Goal: Transaction & Acquisition: Purchase product/service

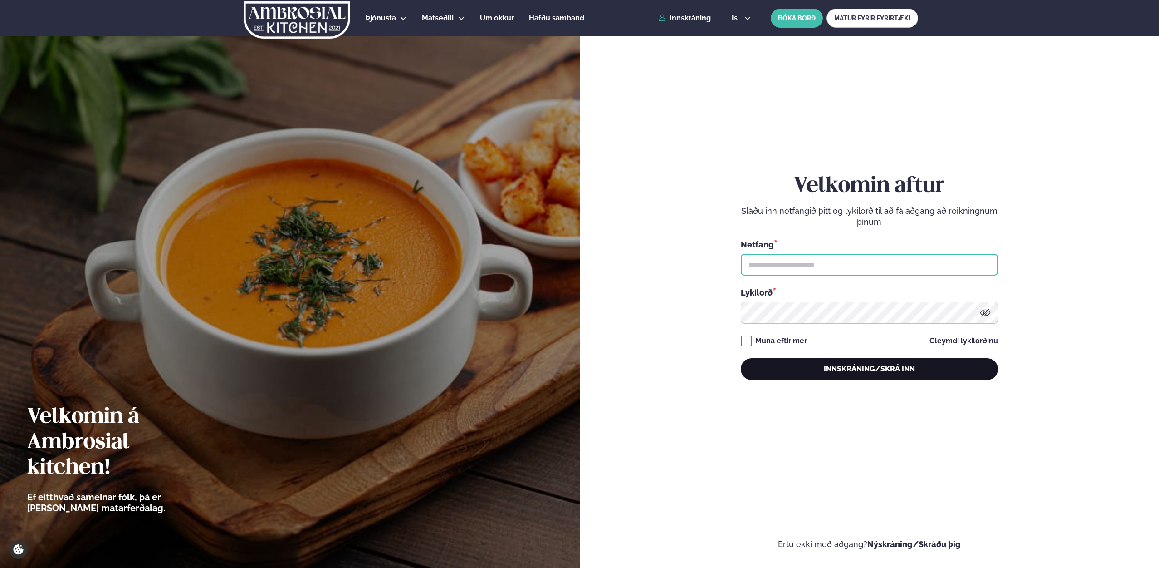
type input "**********"
click at [872, 374] on button "Innskráning/Skrá inn" at bounding box center [869, 369] width 257 height 22
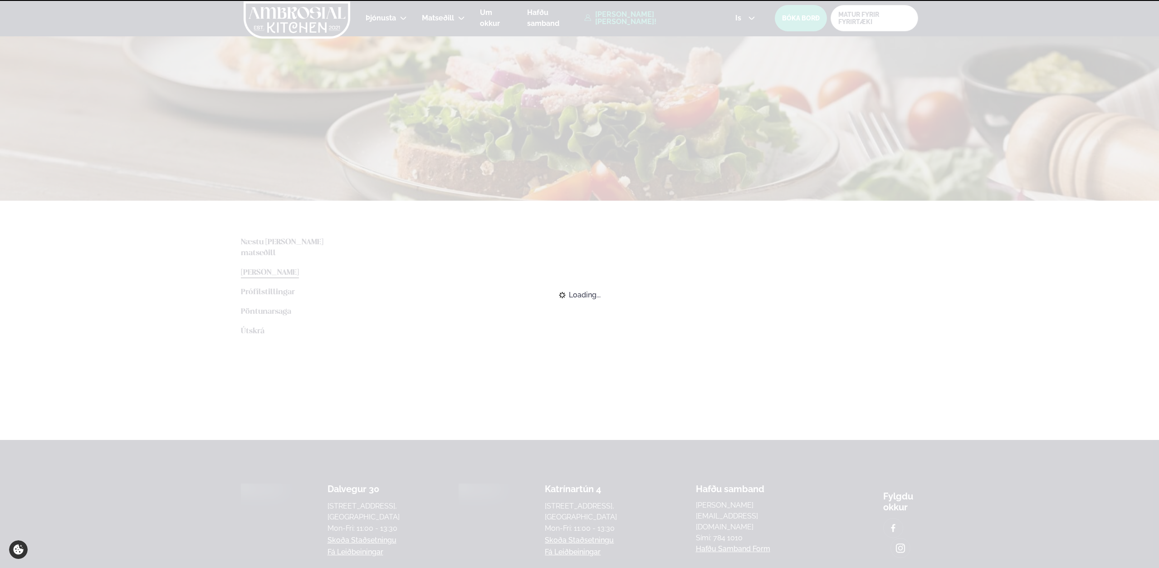
click at [1002, 285] on div "Loading..." at bounding box center [579, 295] width 1159 height 20
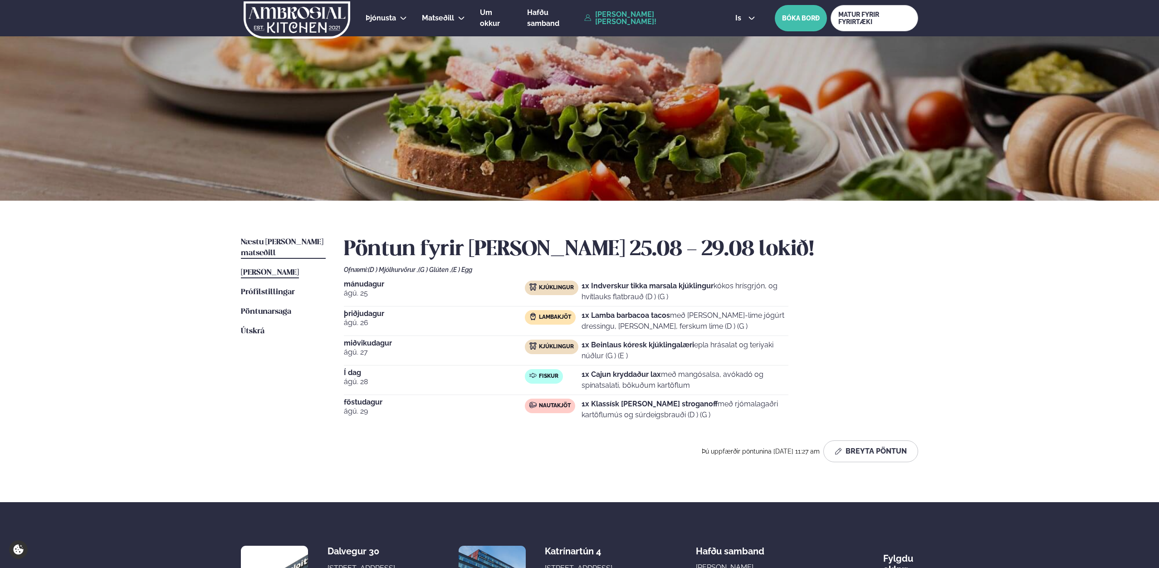
click at [286, 240] on span "Næstu [PERSON_NAME] matseðill" at bounding box center [282, 247] width 83 height 19
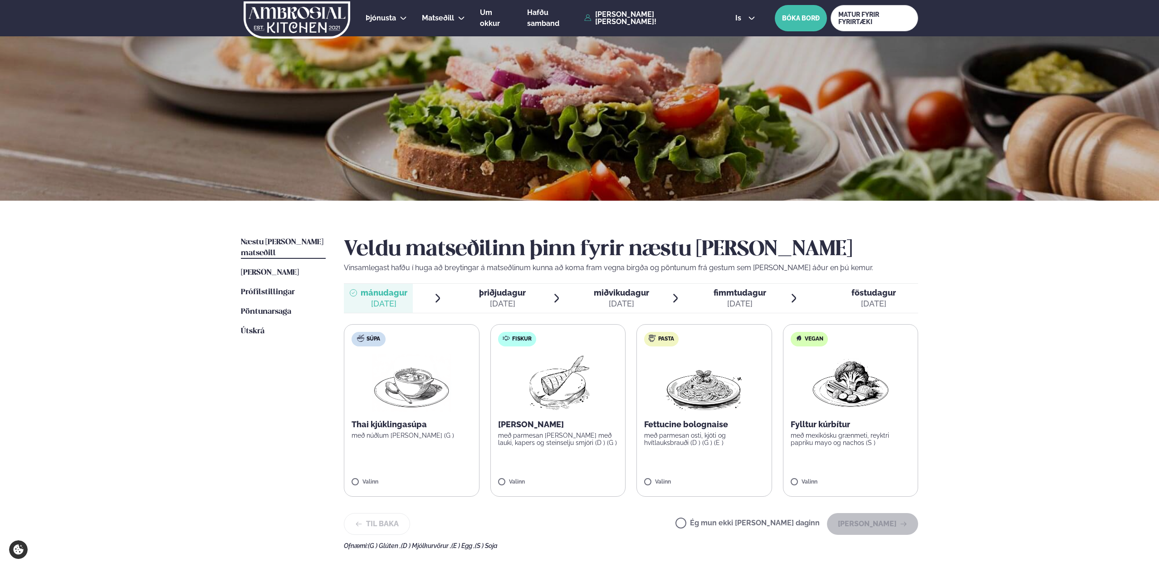
click at [504, 473] on label "Fiskur Ofnbakaður þorskur með parmesan [PERSON_NAME] með lauki, kapers og stein…" at bounding box center [559, 410] width 136 height 172
click at [890, 520] on button "[PERSON_NAME]" at bounding box center [872, 524] width 91 height 22
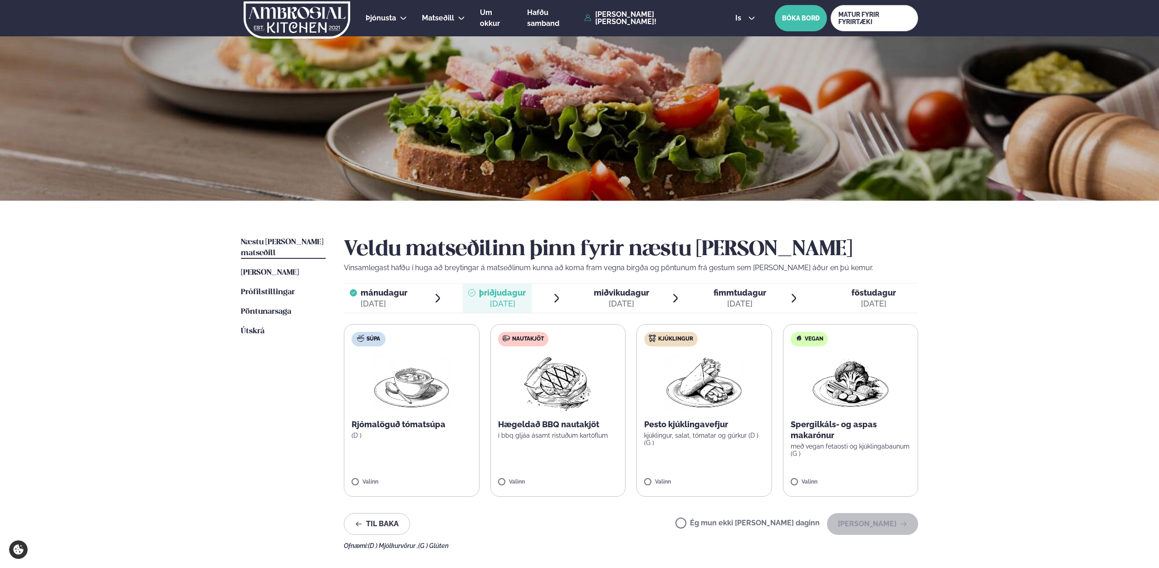
click at [644, 477] on label "Kjúklingur Pesto kjúklingavefjur kjúklingur, salat, tómatar og gúrkur (D ) (G )…" at bounding box center [705, 410] width 136 height 172
click at [905, 531] on button "[PERSON_NAME]" at bounding box center [872, 524] width 91 height 22
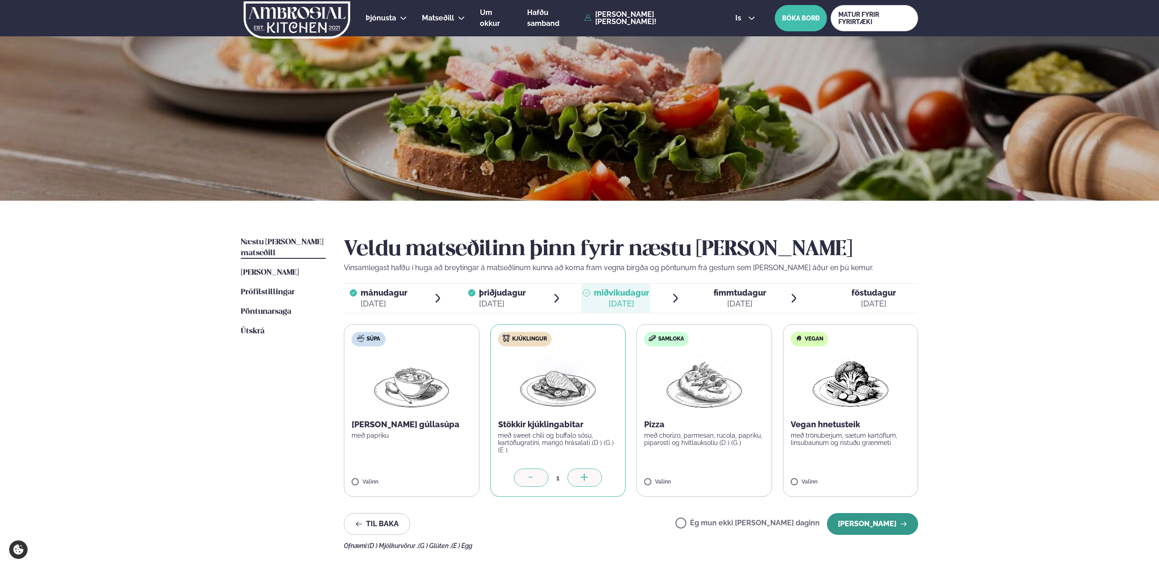
click at [885, 526] on button "[PERSON_NAME]" at bounding box center [872, 524] width 91 height 22
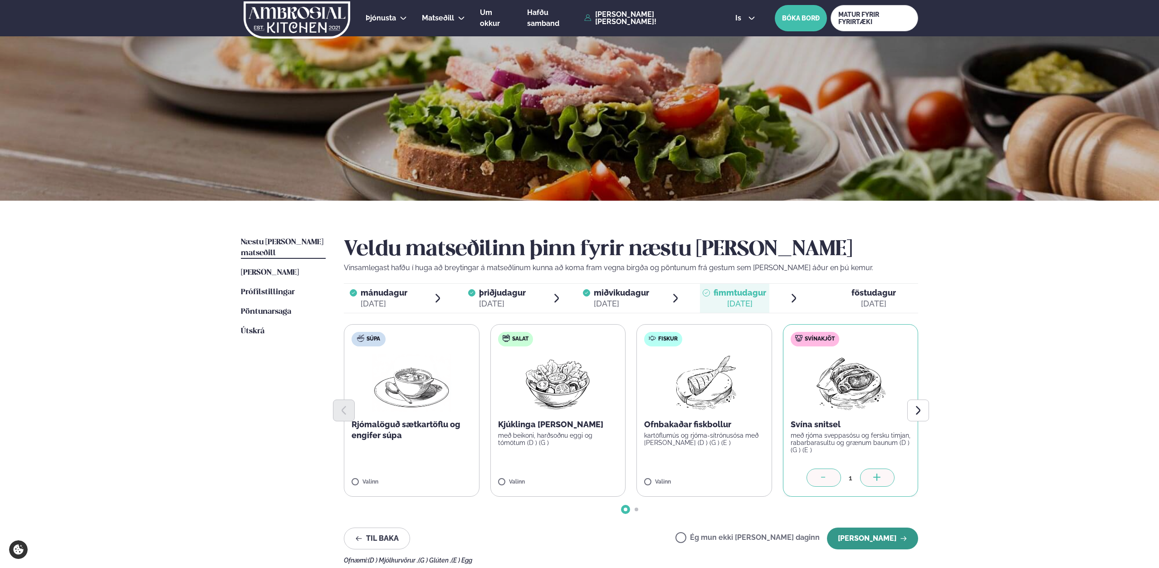
click at [898, 544] on button "[PERSON_NAME]" at bounding box center [872, 538] width 91 height 22
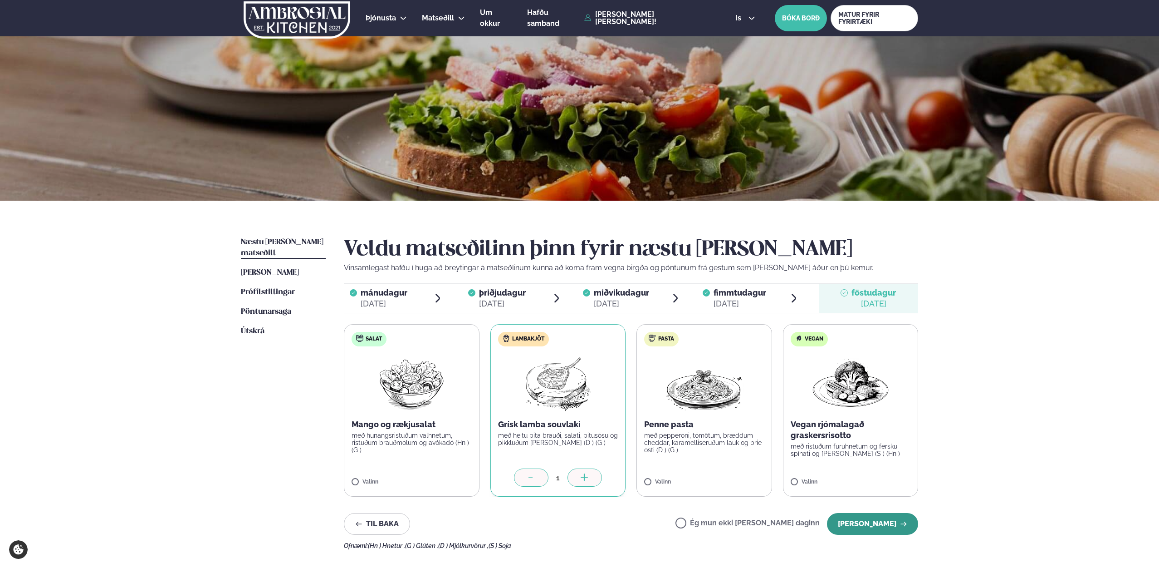
click at [894, 521] on button "[PERSON_NAME]" at bounding box center [872, 524] width 91 height 22
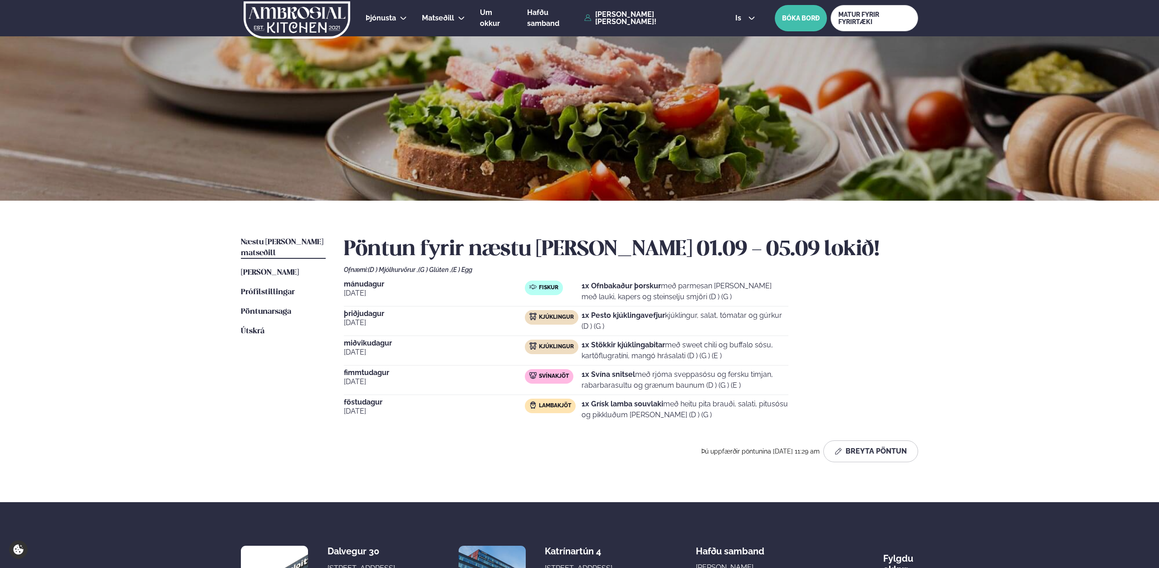
drag, startPoint x: 936, startPoint y: 364, endPoint x: 937, endPoint y: 368, distance: 4.7
click at [937, 368] on div "Næstu [PERSON_NAME] matseðill Næsta vika [PERSON_NAME] matseðill [PERSON_NAME] …" at bounding box center [580, 351] width 732 height 301
click at [1033, 257] on div "Þjónusta Hádegismatur fyrir fyrirtæki Fyrirtækja veitingar Einkapartý Matseðill…" at bounding box center [579, 344] width 1159 height 689
click at [990, 243] on div "Þjónusta Hádegismatur fyrir fyrirtæki Fyrirtækja veitingar Einkapartý Matseðill…" at bounding box center [579, 344] width 1159 height 689
click at [825, 245] on h2 "Pöntun fyrir næstu [PERSON_NAME] 01.09 - 05.09 lokið!" at bounding box center [631, 249] width 575 height 25
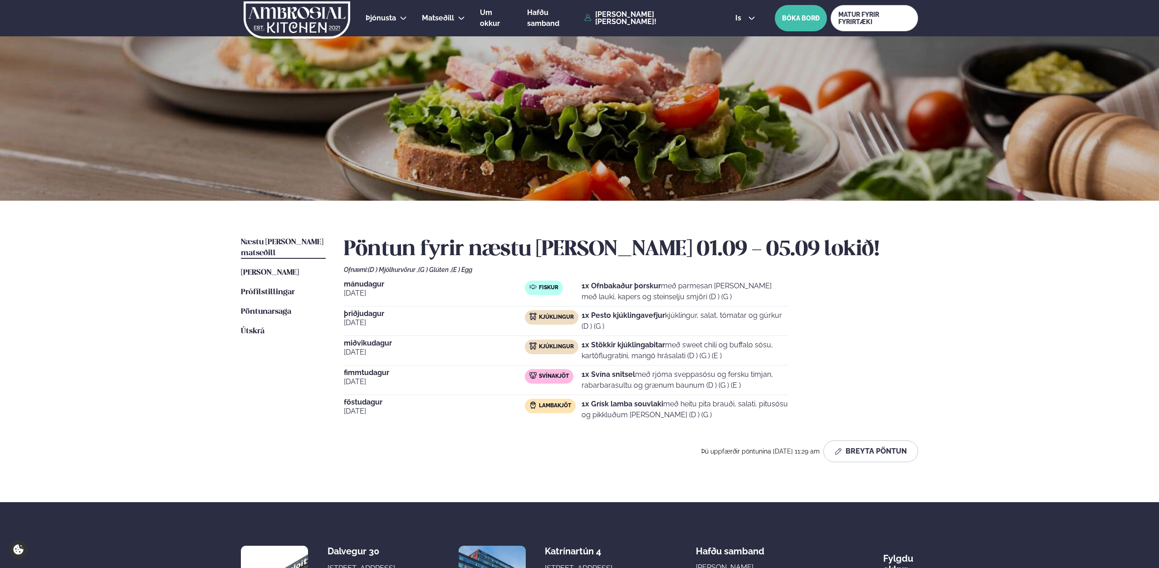
click at [847, 236] on div "Næstu [PERSON_NAME] matseðill Næsta vika [PERSON_NAME] matseðill [PERSON_NAME] …" at bounding box center [580, 351] width 732 height 301
